Goal: Information Seeking & Learning: Learn about a topic

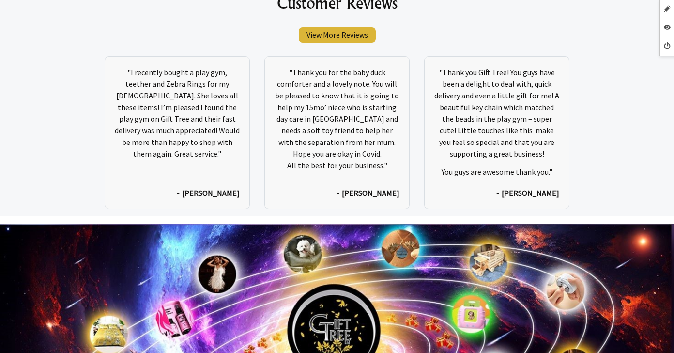
scroll to position [5073, 0]
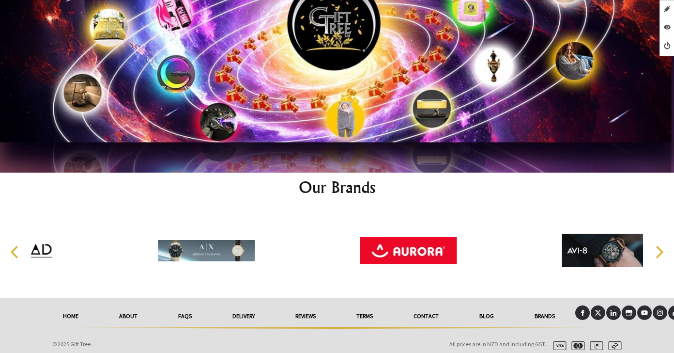
click at [126, 313] on link "About" at bounding box center [128, 315] width 59 height 21
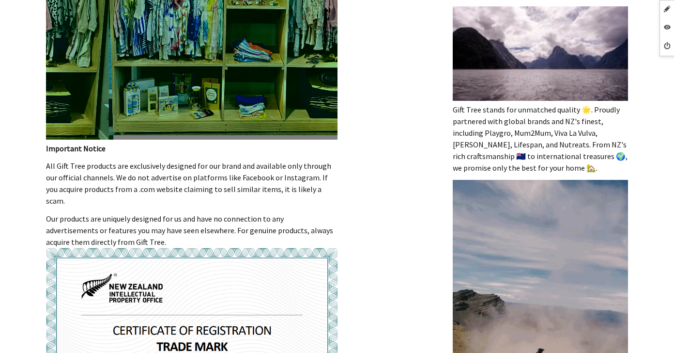
scroll to position [575, 0]
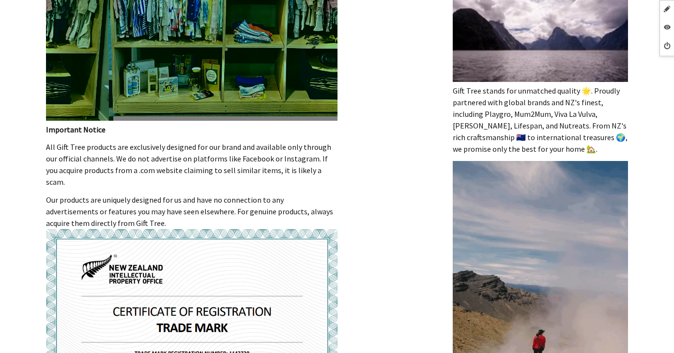
drag, startPoint x: 46, startPoint y: 148, endPoint x: 186, endPoint y: 211, distance: 153.7
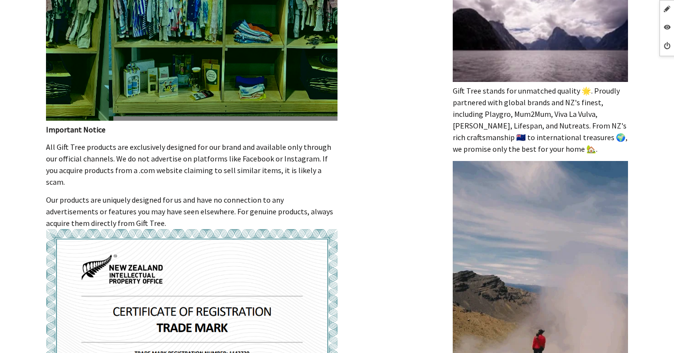
copy div "All Gift Tree products are exclusively designed for our brand and available onl…"
